Goal: Navigation & Orientation: Find specific page/section

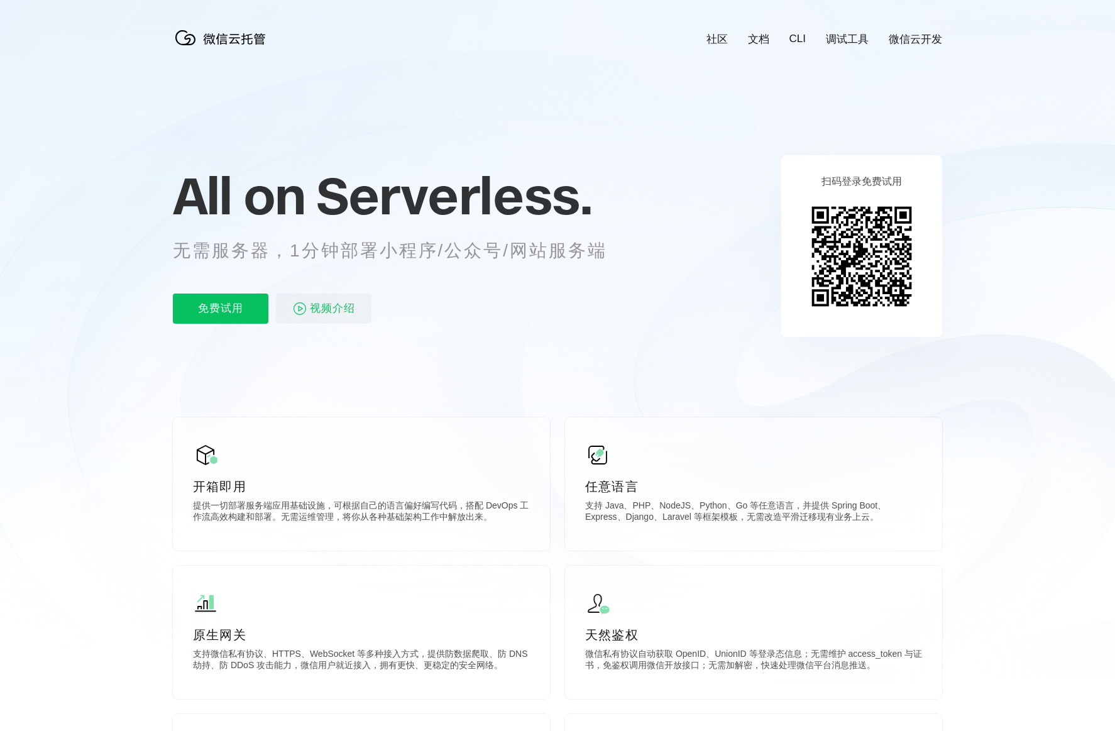
scroll to position [0, 2235]
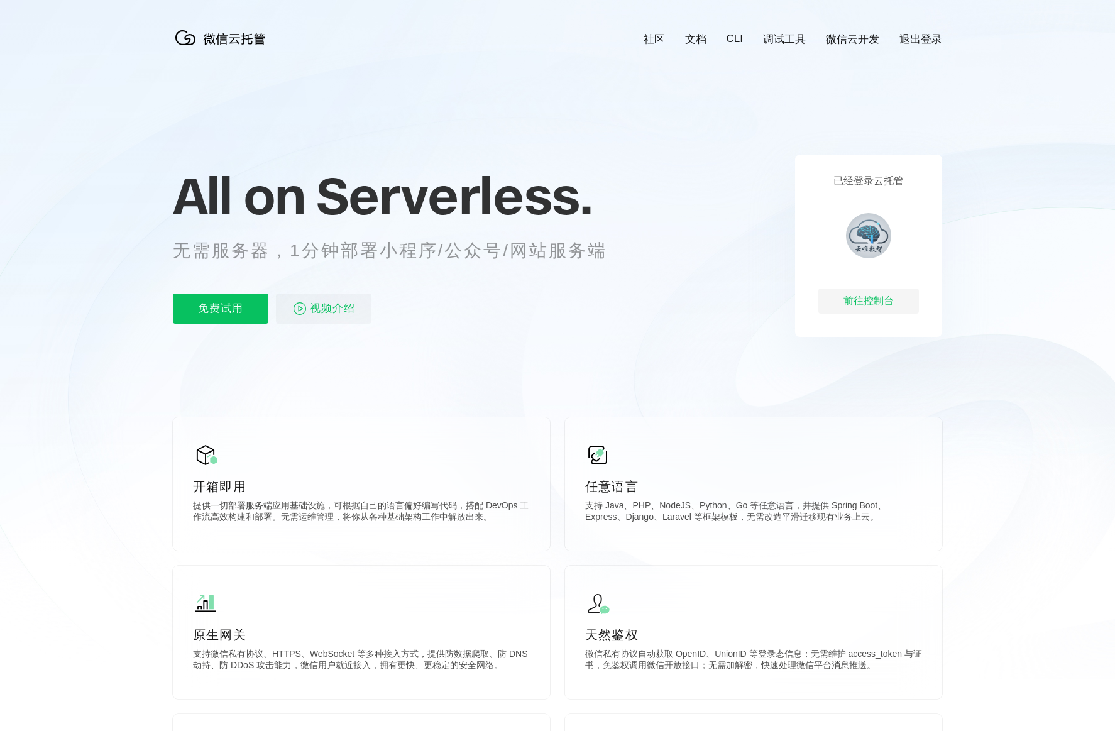
scroll to position [0, 2235]
click at [869, 302] on div "前往控制台" at bounding box center [868, 300] width 101 height 25
click at [870, 309] on div "前往控制台" at bounding box center [868, 300] width 101 height 25
click at [878, 305] on div "前往控制台" at bounding box center [868, 300] width 101 height 25
